Goal: Transaction & Acquisition: Obtain resource

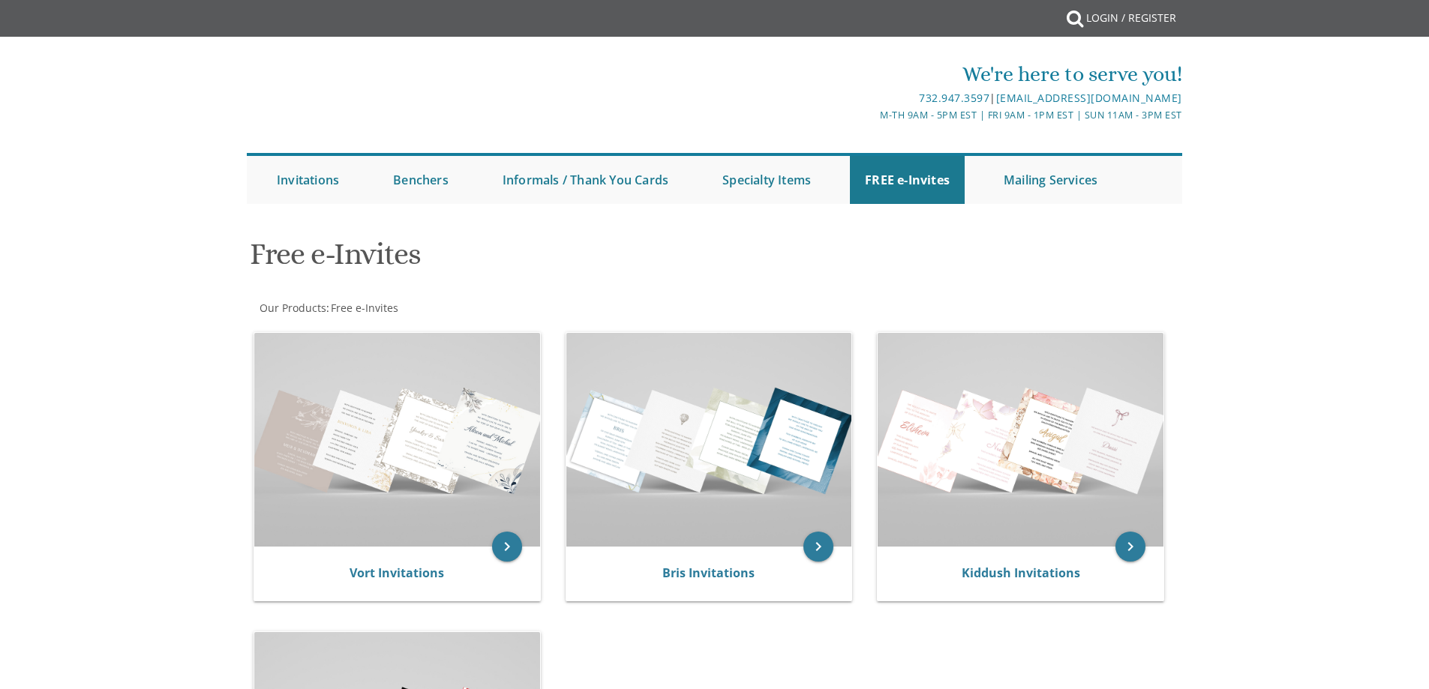
scroll to position [160, 0]
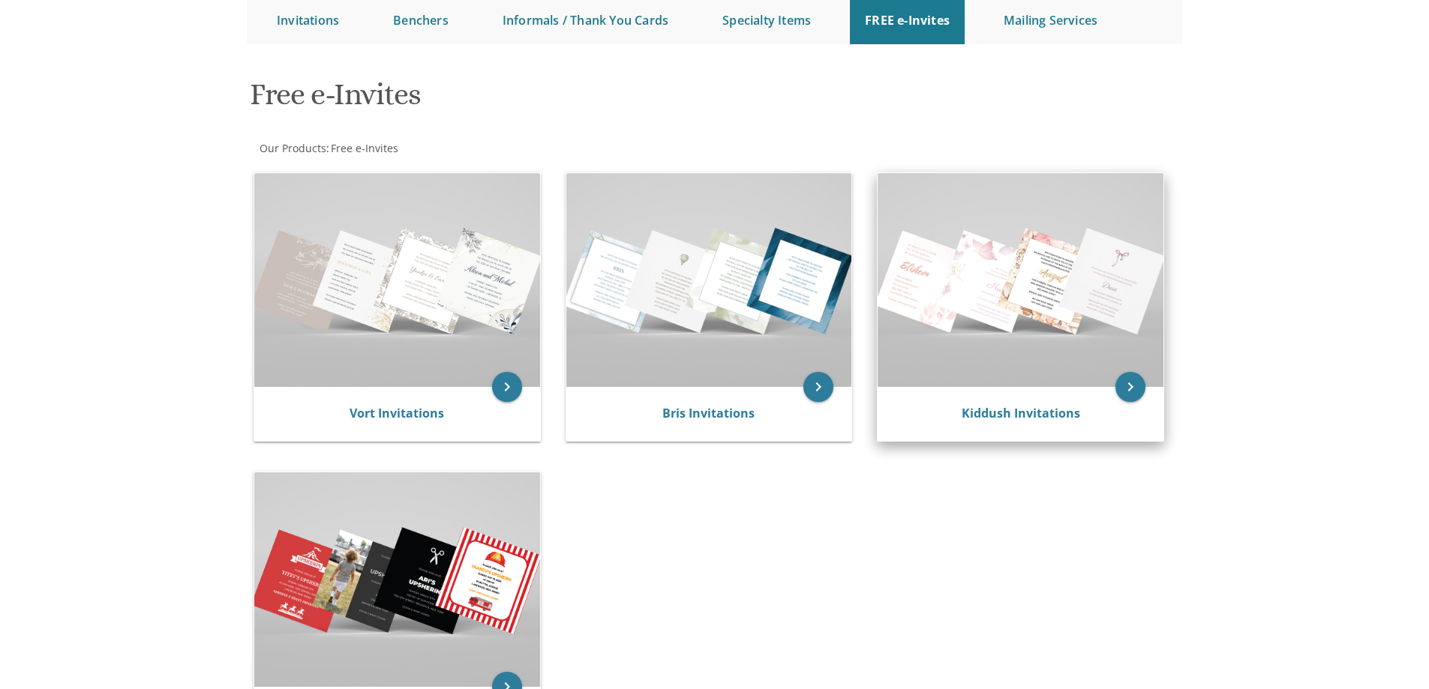
click at [1093, 292] on img at bounding box center [1020, 280] width 286 height 214
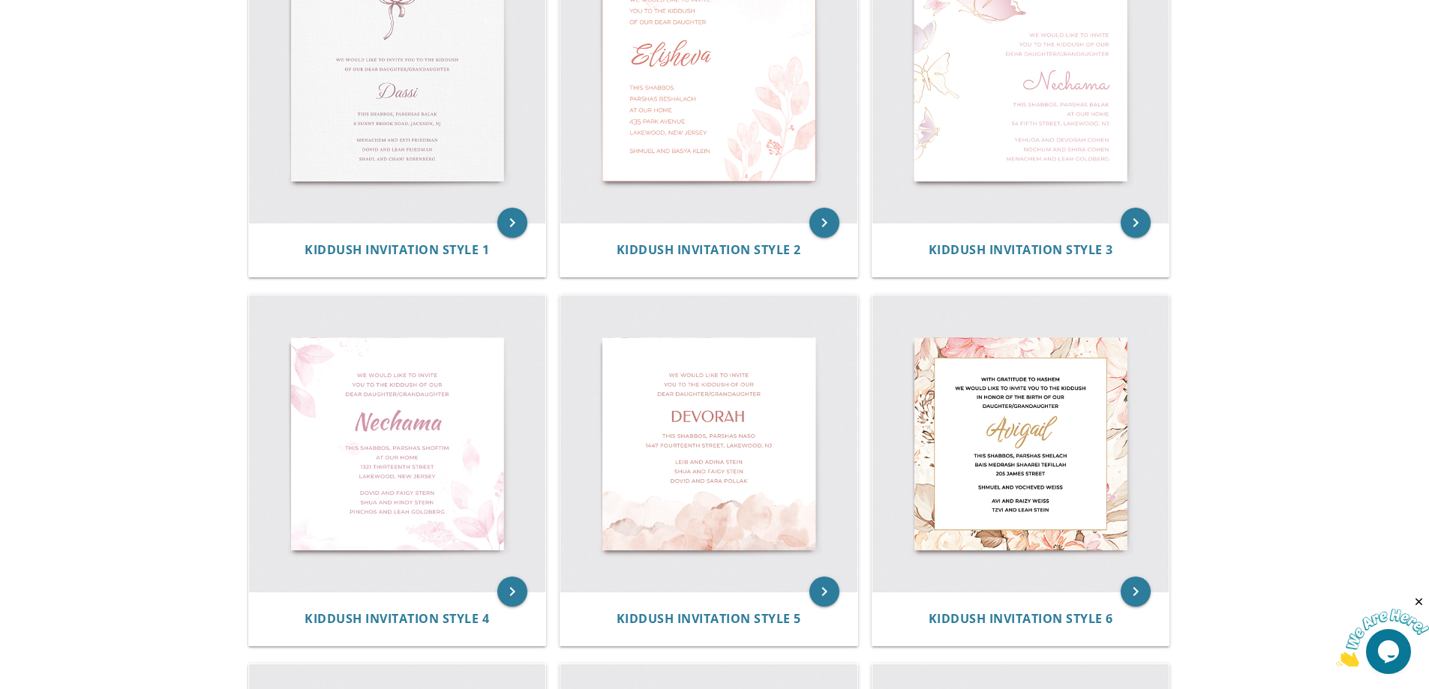
scroll to position [320, 0]
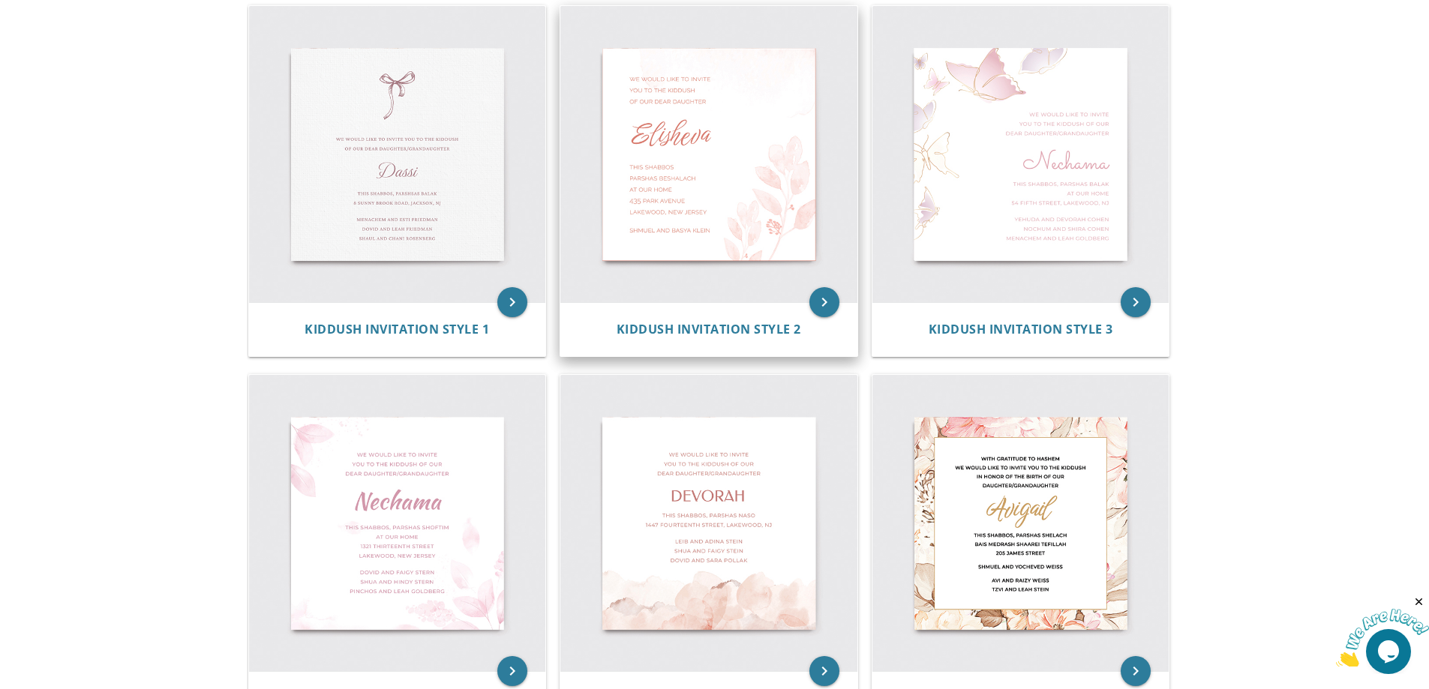
click at [755, 193] on img at bounding box center [708, 154] width 297 height 297
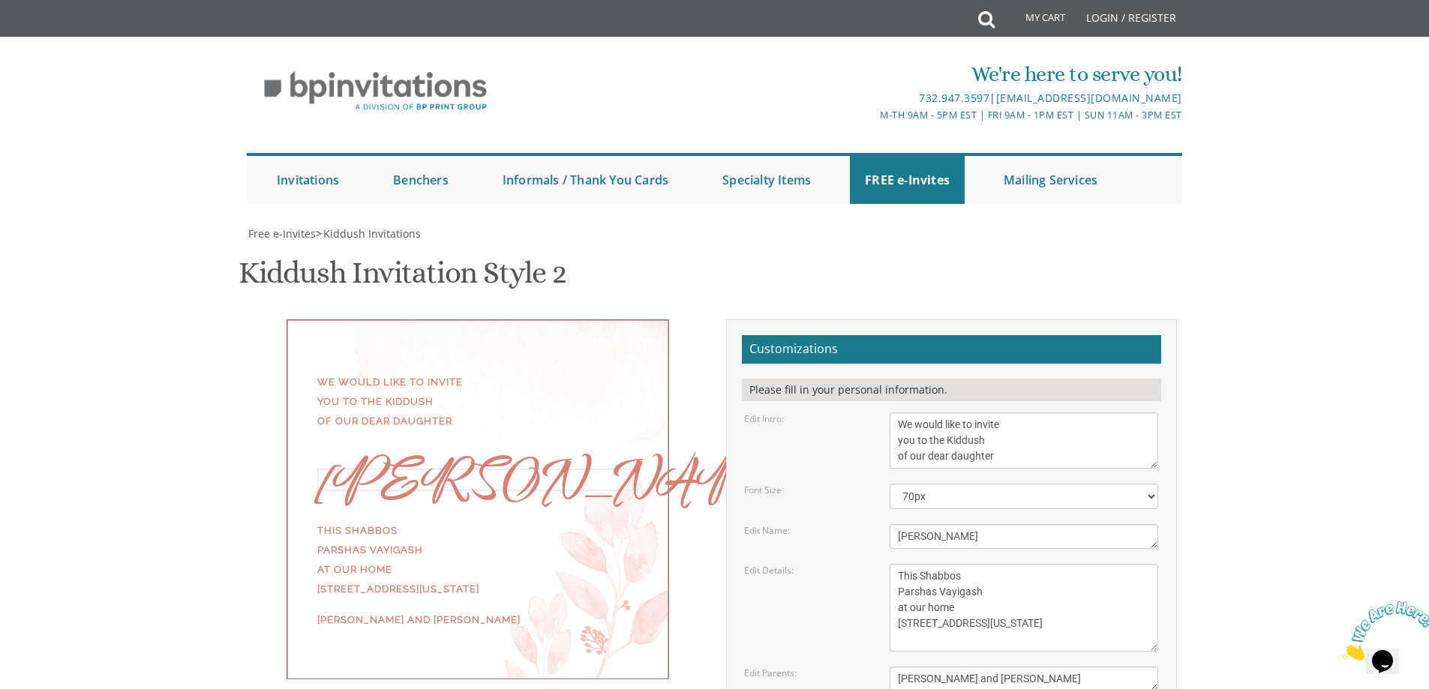
drag, startPoint x: 952, startPoint y: 460, endPoint x: 859, endPoint y: 444, distance: 94.4
click at [859, 524] on div "Edit Name: Elisheva" at bounding box center [951, 536] width 436 height 25
type textarea "Henny"
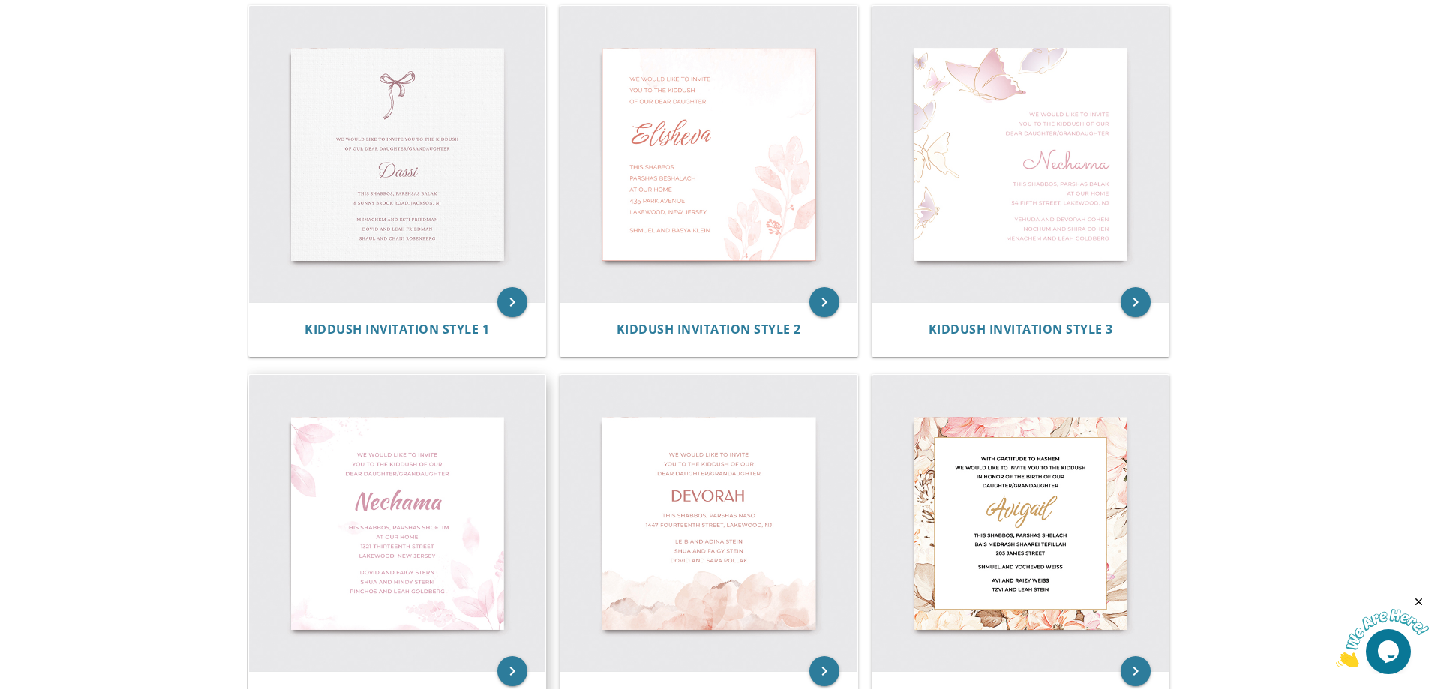
click at [464, 526] on img at bounding box center [397, 523] width 297 height 297
click at [1035, 521] on img at bounding box center [1020, 523] width 297 height 297
click at [433, 501] on img at bounding box center [397, 523] width 297 height 297
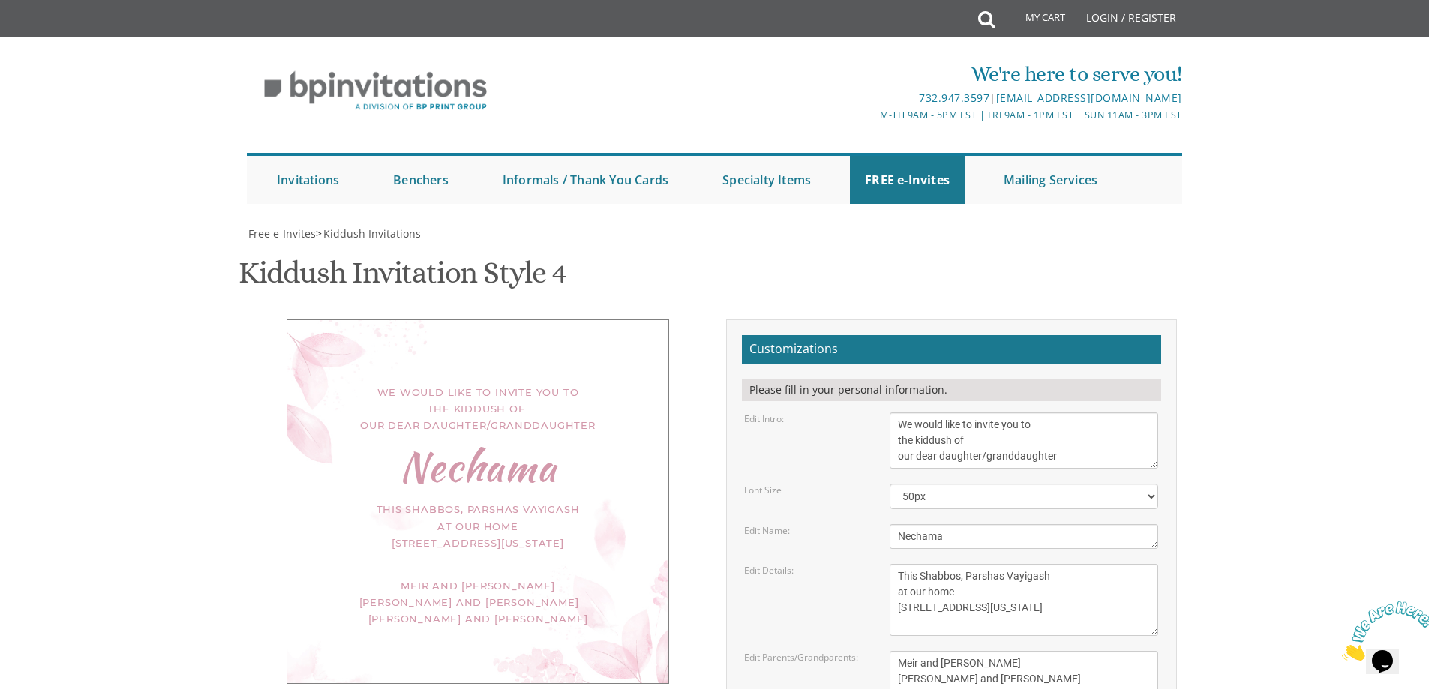
click at [898, 424] on textarea "We would like to invite you to the kiddush of our dear daughter/granddaughter" at bounding box center [1023, 440] width 268 height 56
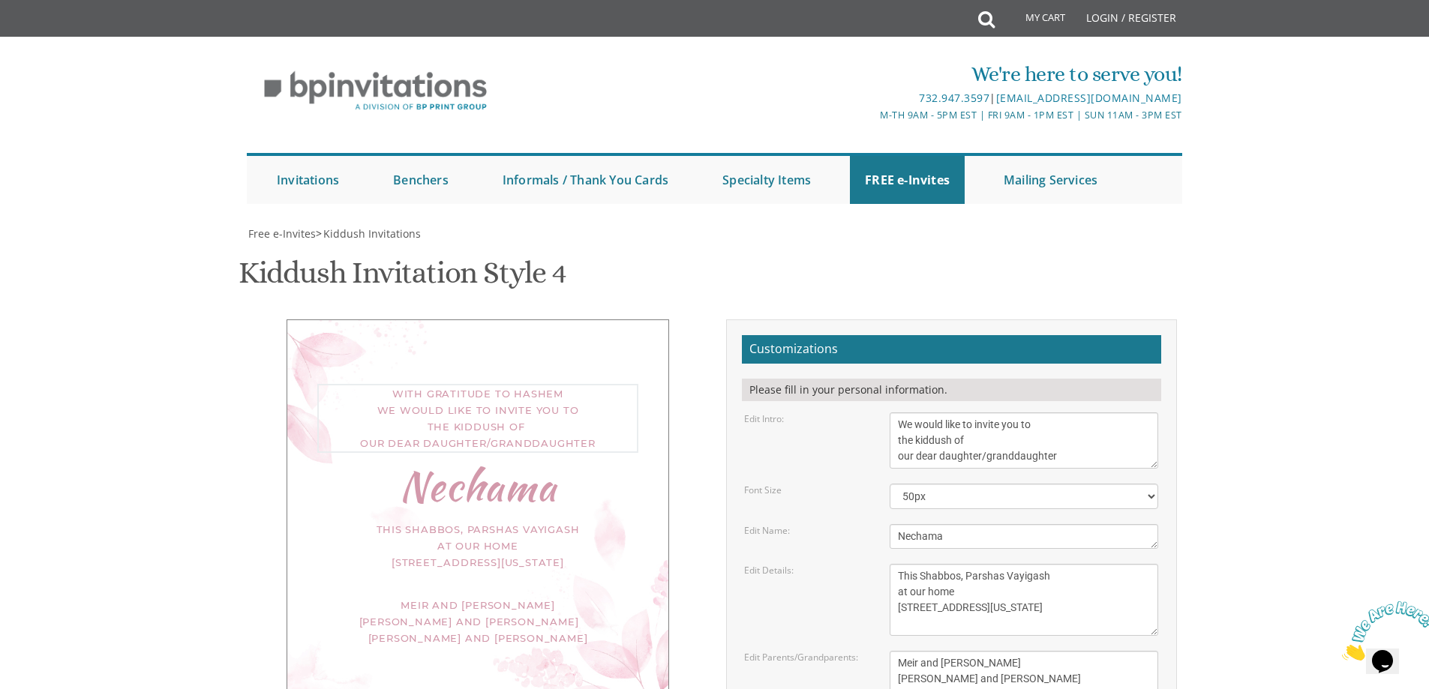
scroll to position [401, 0]
drag, startPoint x: 979, startPoint y: 57, endPoint x: 1093, endPoint y: 55, distance: 113.3
click at [1093, 412] on textarea "We would like to invite you to the kiddush of our dear daughter/granddaughter" at bounding box center [1023, 440] width 268 height 56
type textarea "With Gratitude to [PERSON_NAME] We would like to invite you to the kiddush of o…"
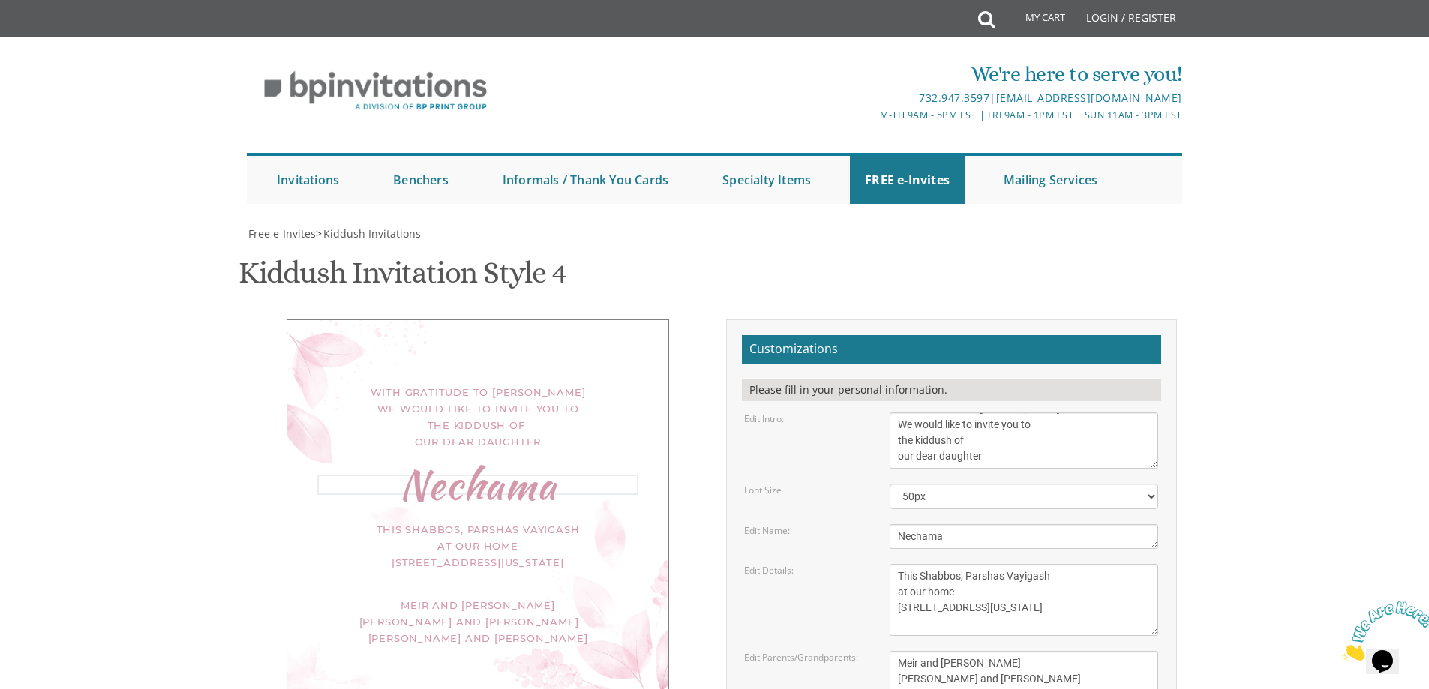
drag, startPoint x: 958, startPoint y: 214, endPoint x: 893, endPoint y: 210, distance: 65.3
click at [893, 524] on textarea "Nechama" at bounding box center [1023, 536] width 268 height 25
type textarea "Henny"
drag, startPoint x: 1003, startPoint y: 259, endPoint x: 1071, endPoint y: 258, distance: 67.5
click at [1071, 564] on textarea "This Shabbos, Parshas Vayigash at our home [STREET_ADDRESS][US_STATE]" at bounding box center [1023, 600] width 268 height 72
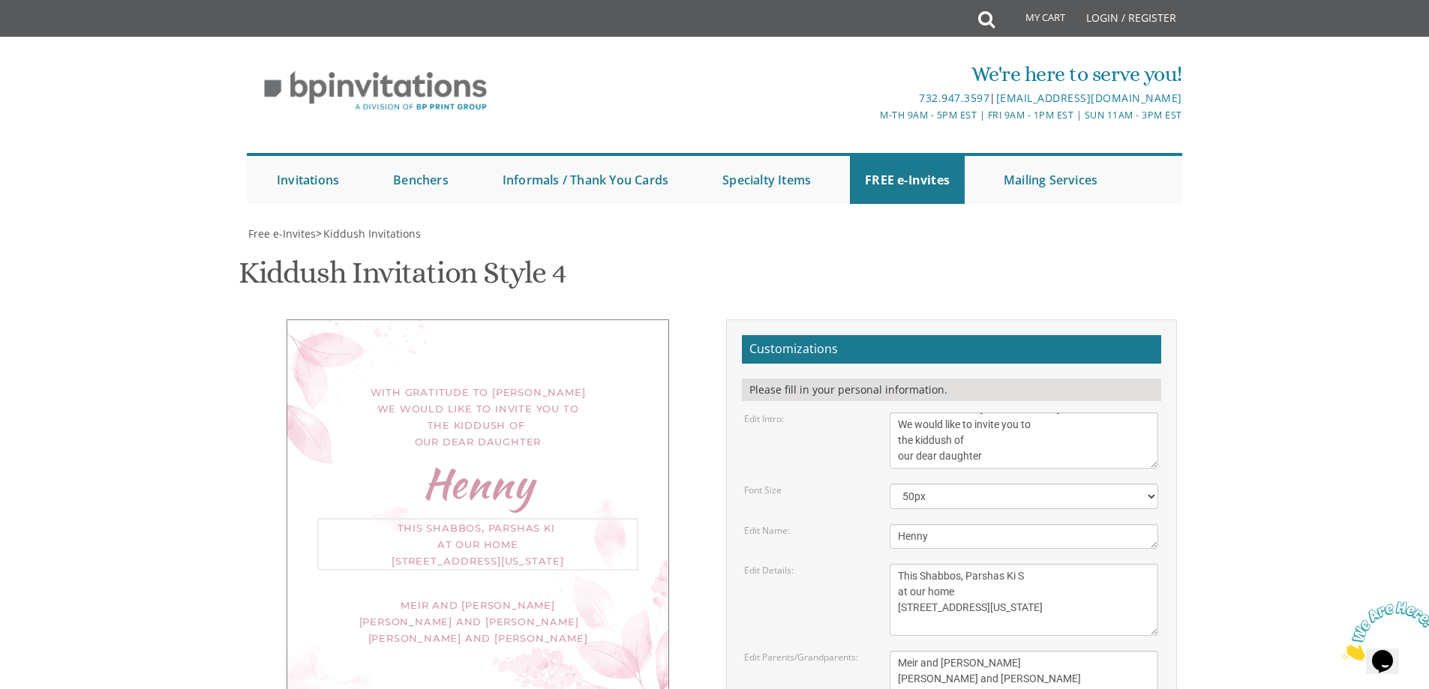
paste textarea "eitzei"
click at [1075, 564] on textarea "This Shabbos, Parshas Vayigash at our home [STREET_ADDRESS][US_STATE]" at bounding box center [1023, 600] width 268 height 72
click at [1006, 564] on textarea "This Shabbos, Parshas Vayigash at our home [STREET_ADDRESS][US_STATE]" at bounding box center [1023, 600] width 268 height 72
drag, startPoint x: 971, startPoint y: 191, endPoint x: 900, endPoint y: 187, distance: 71.3
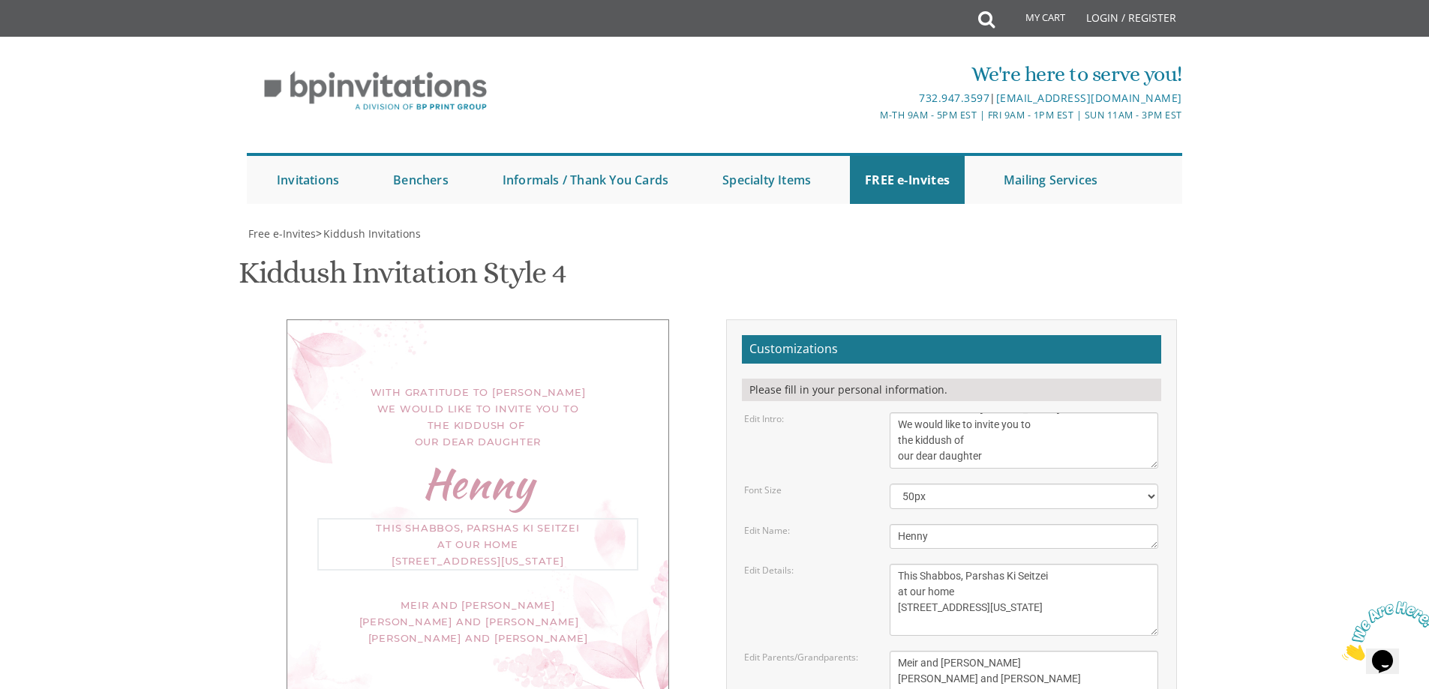
click at [900, 564] on textarea "This Shabbos, Parshas Vayigash at our home [STREET_ADDRESS][US_STATE]" at bounding box center [1023, 600] width 268 height 72
drag, startPoint x: 997, startPoint y: 210, endPoint x: 898, endPoint y: 211, distance: 98.2
click at [898, 564] on textarea "This Shabbos, Parshas Vayigash at our home [STREET_ADDRESS][US_STATE]" at bounding box center [1023, 600] width 268 height 72
click at [1053, 564] on textarea "This Shabbos, Parshas Vayigash at our home [STREET_ADDRESS][US_STATE]" at bounding box center [1023, 600] width 268 height 72
click at [1052, 564] on textarea "This Shabbos, Parshas Vayigash at our home [STREET_ADDRESS][US_STATE]" at bounding box center [1023, 600] width 268 height 72
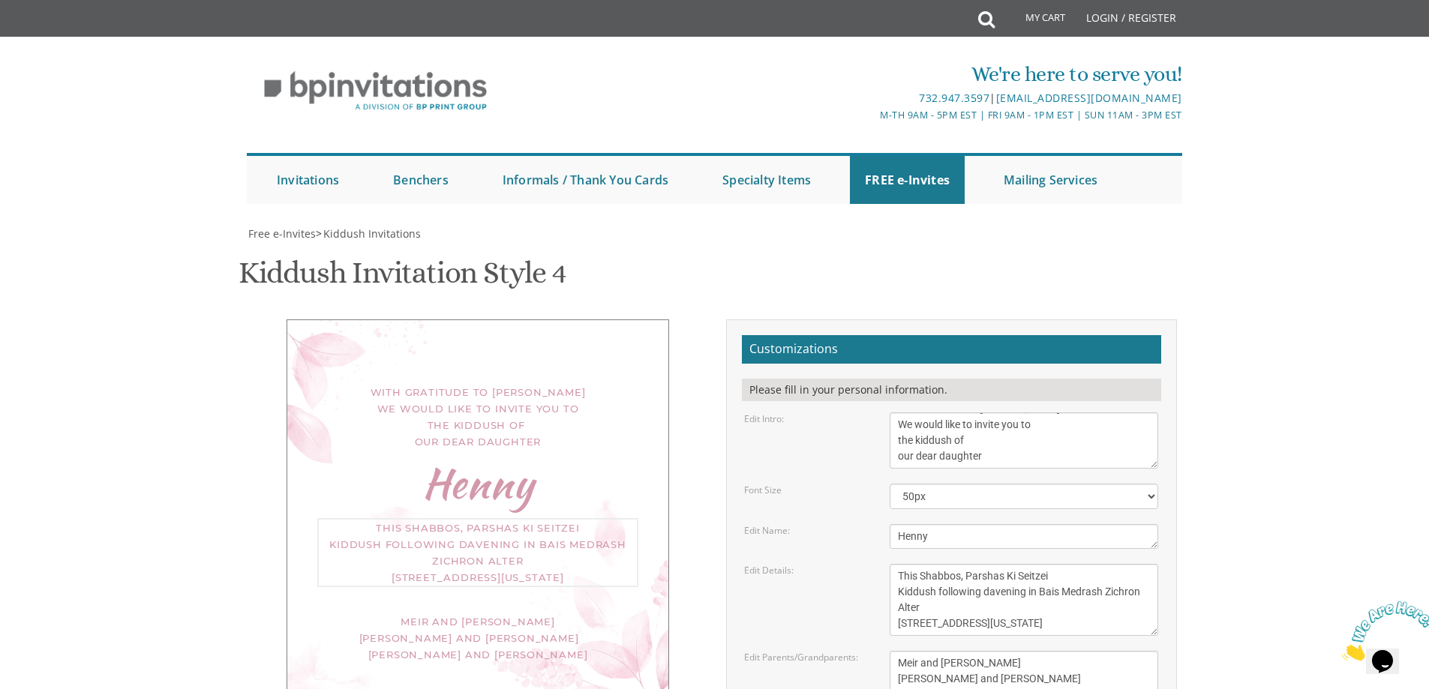
click at [1039, 564] on textarea "This Shabbos, Parshas Vayigash at our home [STREET_ADDRESS][US_STATE]" at bounding box center [1023, 600] width 268 height 72
click at [1027, 564] on textarea "This Shabbos, Parshas Vayigash at our home [STREET_ADDRESS][US_STATE]" at bounding box center [1023, 600] width 268 height 72
drag, startPoint x: 957, startPoint y: 223, endPoint x: 913, endPoint y: 223, distance: 44.2
click at [913, 564] on textarea "This Shabbos, Parshas Vayigash at our home [STREET_ADDRESS][US_STATE]" at bounding box center [1023, 600] width 268 height 72
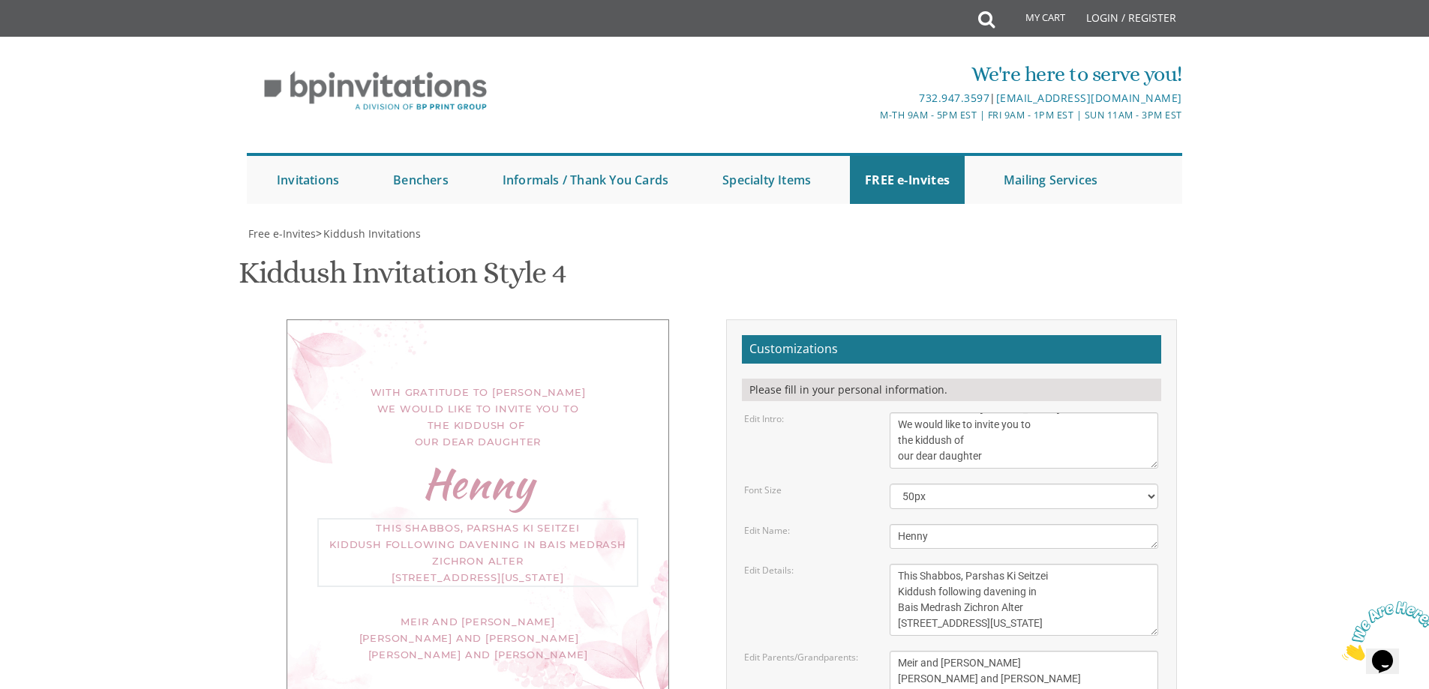
click at [985, 564] on textarea "This Shabbos, Parshas Vayigash at our home [STREET_ADDRESS][US_STATE]" at bounding box center [1023, 600] width 268 height 72
drag, startPoint x: 895, startPoint y: 205, endPoint x: 1002, endPoint y: 207, distance: 106.5
click at [1002, 564] on textarea "This Shabbos, Parshas Vayigash at our home [STREET_ADDRESS][US_STATE]" at bounding box center [1023, 600] width 268 height 72
drag, startPoint x: 1018, startPoint y: 229, endPoint x: 879, endPoint y: 226, distance: 138.8
click at [879, 564] on div "This Shabbos, Parshas Vayigash at our home [STREET_ADDRESS][US_STATE]" at bounding box center [1023, 600] width 291 height 72
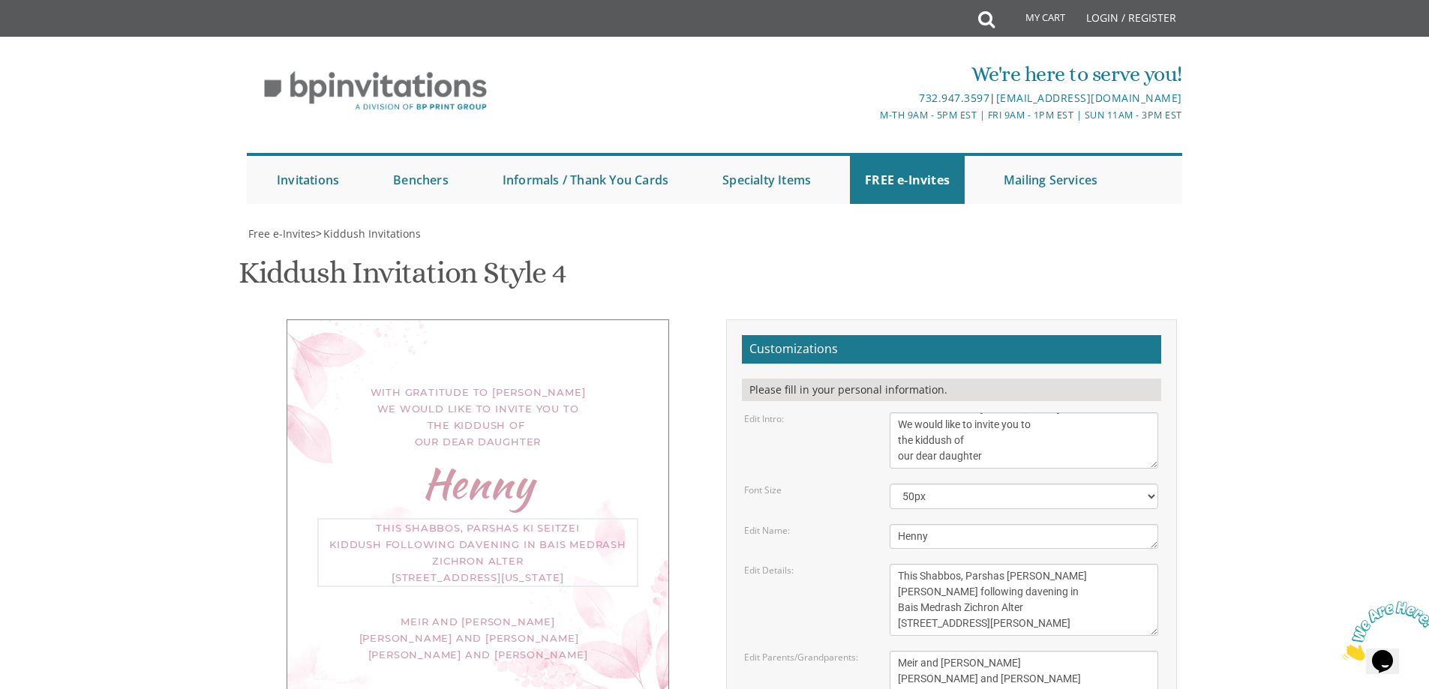
drag, startPoint x: 970, startPoint y: 218, endPoint x: 898, endPoint y: 226, distance: 71.6
click at [898, 564] on textarea "This Shabbos, Parshas Vayigash at our home [STREET_ADDRESS][US_STATE]" at bounding box center [1023, 600] width 268 height 72
type textarea "This Shabbos, Parshas [PERSON_NAME] [PERSON_NAME] following davening in Bais Me…"
click at [1043, 651] on textarea "Meir and [PERSON_NAME] [PERSON_NAME] and [PERSON_NAME] [PERSON_NAME] and [PERSO…" at bounding box center [1023, 679] width 268 height 56
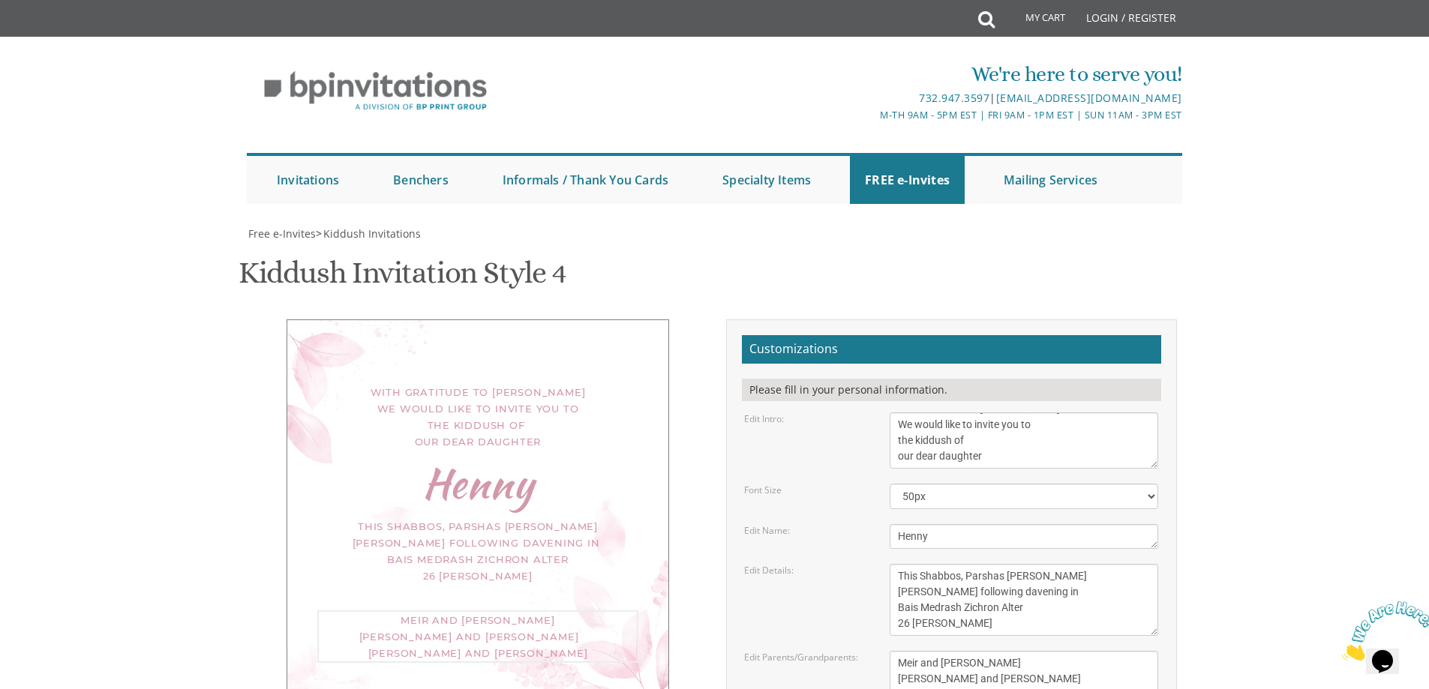
drag, startPoint x: 1032, startPoint y: 295, endPoint x: 840, endPoint y: 256, distance: 195.7
click at [840, 651] on div "Edit Parents/Grandparents: [PERSON_NAME] and [PERSON_NAME] [PERSON_NAME] and [P…" at bounding box center [951, 679] width 436 height 56
type textarea "[PERSON_NAME] and [PERSON_NAME]"
click at [966, 564] on textarea "This Shabbos, Parshas Vayigash at our home [STREET_ADDRESS][US_STATE]" at bounding box center [1023, 600] width 268 height 72
click at [934, 564] on textarea "This Shabbos, Parshas Vayigash at our home [STREET_ADDRESS][US_STATE]" at bounding box center [1023, 600] width 268 height 72
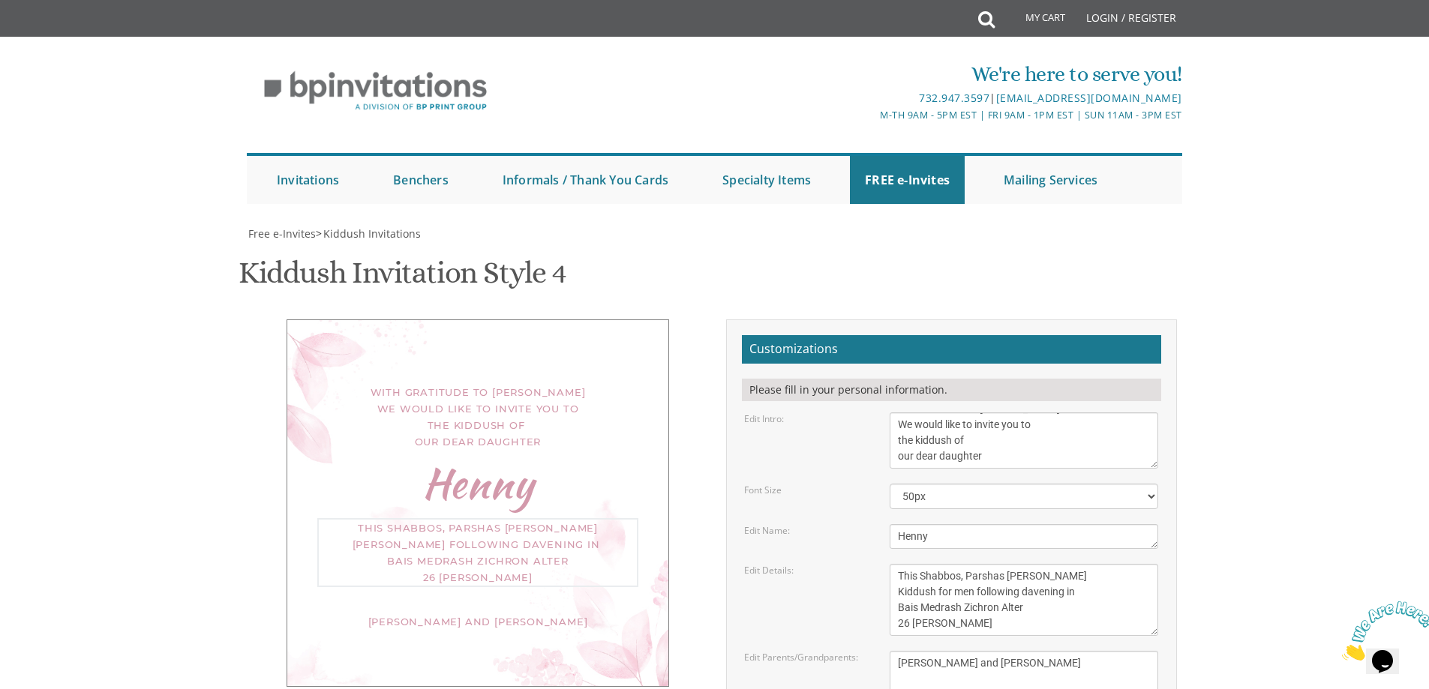
click at [959, 564] on textarea "This Shabbos, Parshas Vayigash at our home [STREET_ADDRESS][US_STATE]" at bounding box center [1023, 600] width 268 height 72
type textarea "This Shabbos, Parshas Ki Seitzei Kiddush for men following davening in Bais Med…"
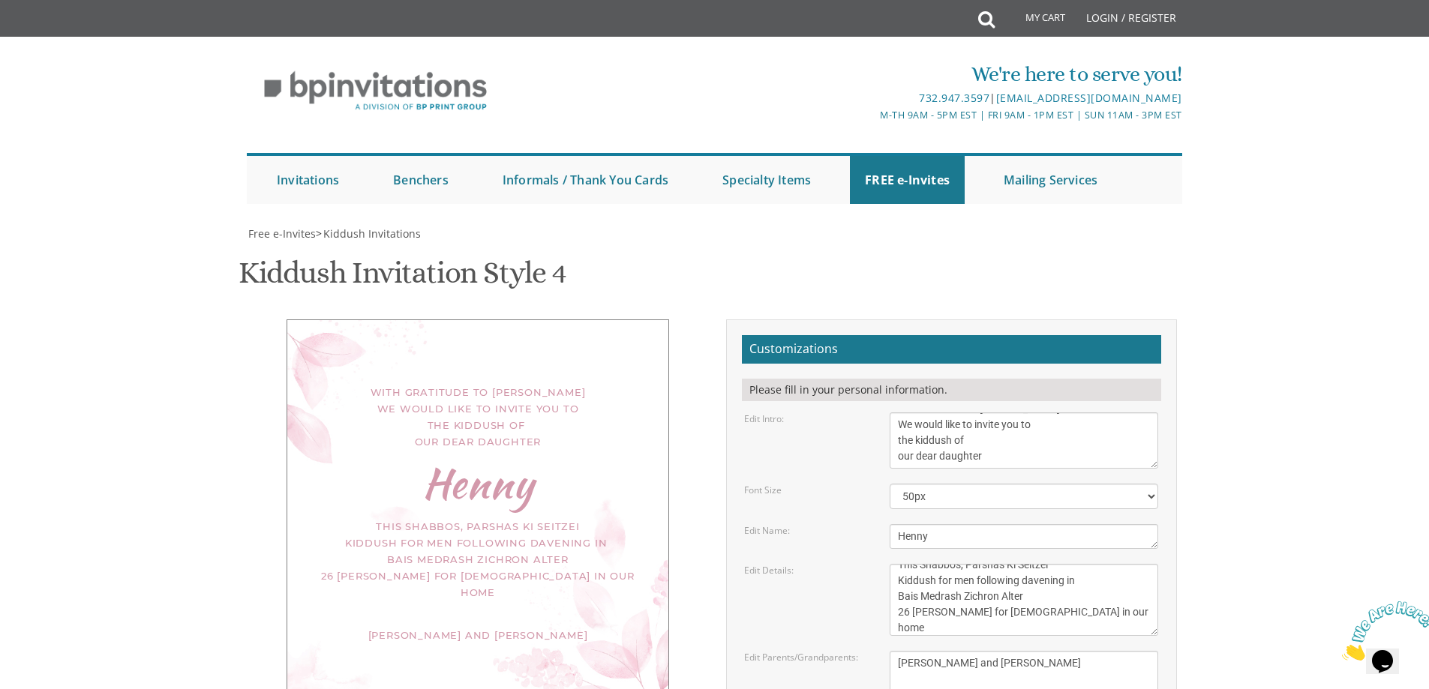
type input "[EMAIL_ADDRESS][DOMAIN_NAME]"
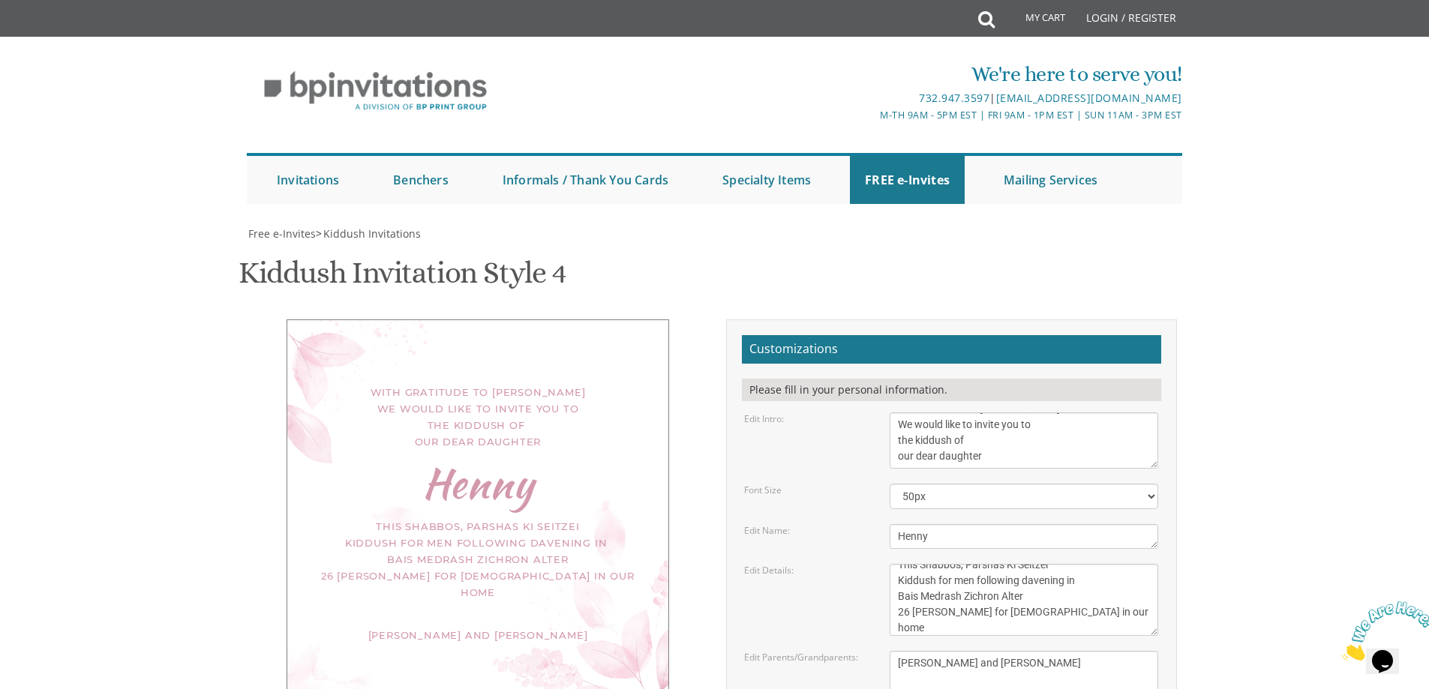
click at [1018, 651] on textarea "Meir and [PERSON_NAME] [PERSON_NAME] and [PERSON_NAME] [PERSON_NAME] and [PERSO…" at bounding box center [1023, 679] width 268 height 56
